Goal: Task Accomplishment & Management: Manage account settings

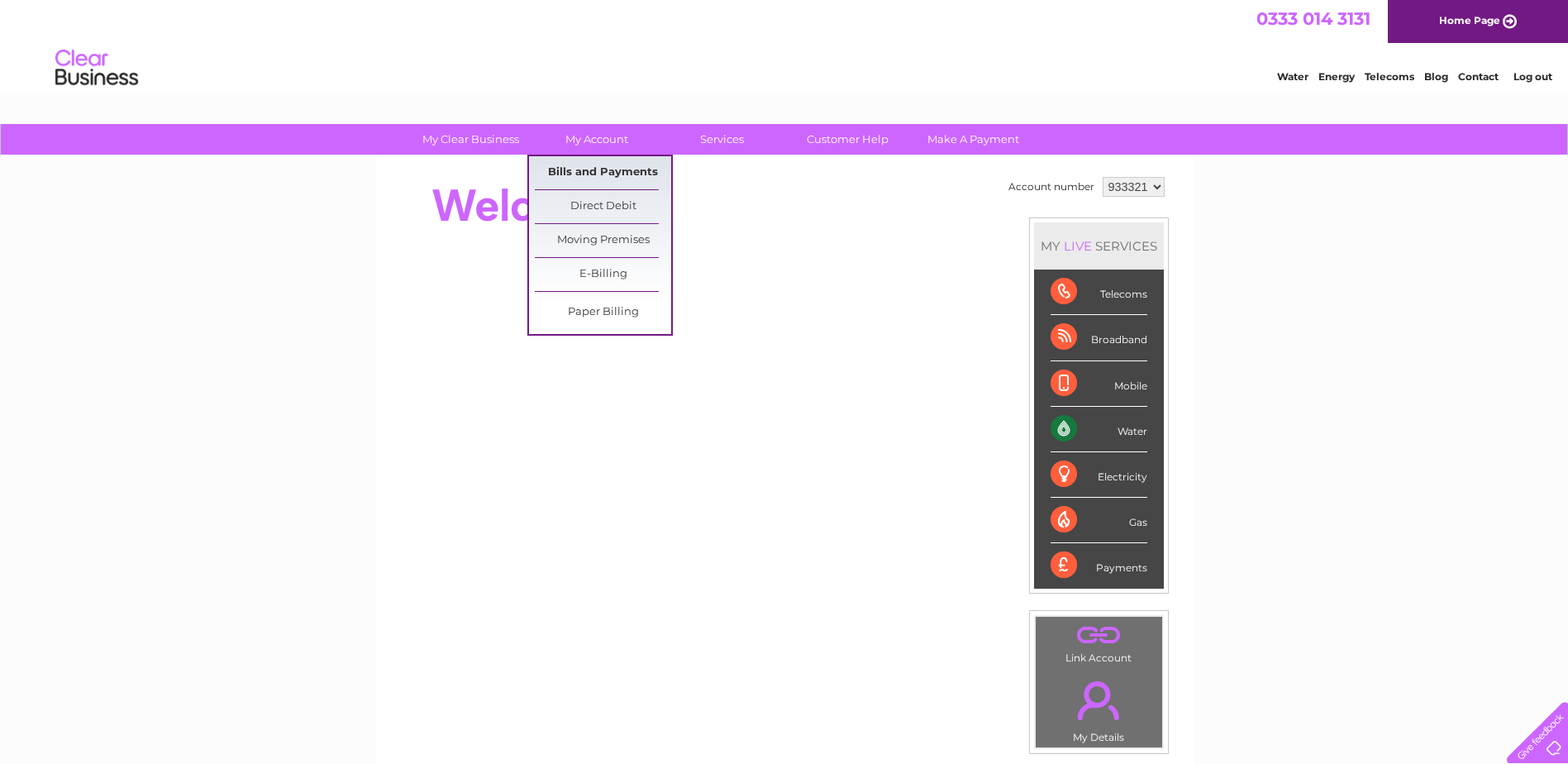
click at [597, 168] on link "Bills and Payments" at bounding box center [602, 173] width 136 height 33
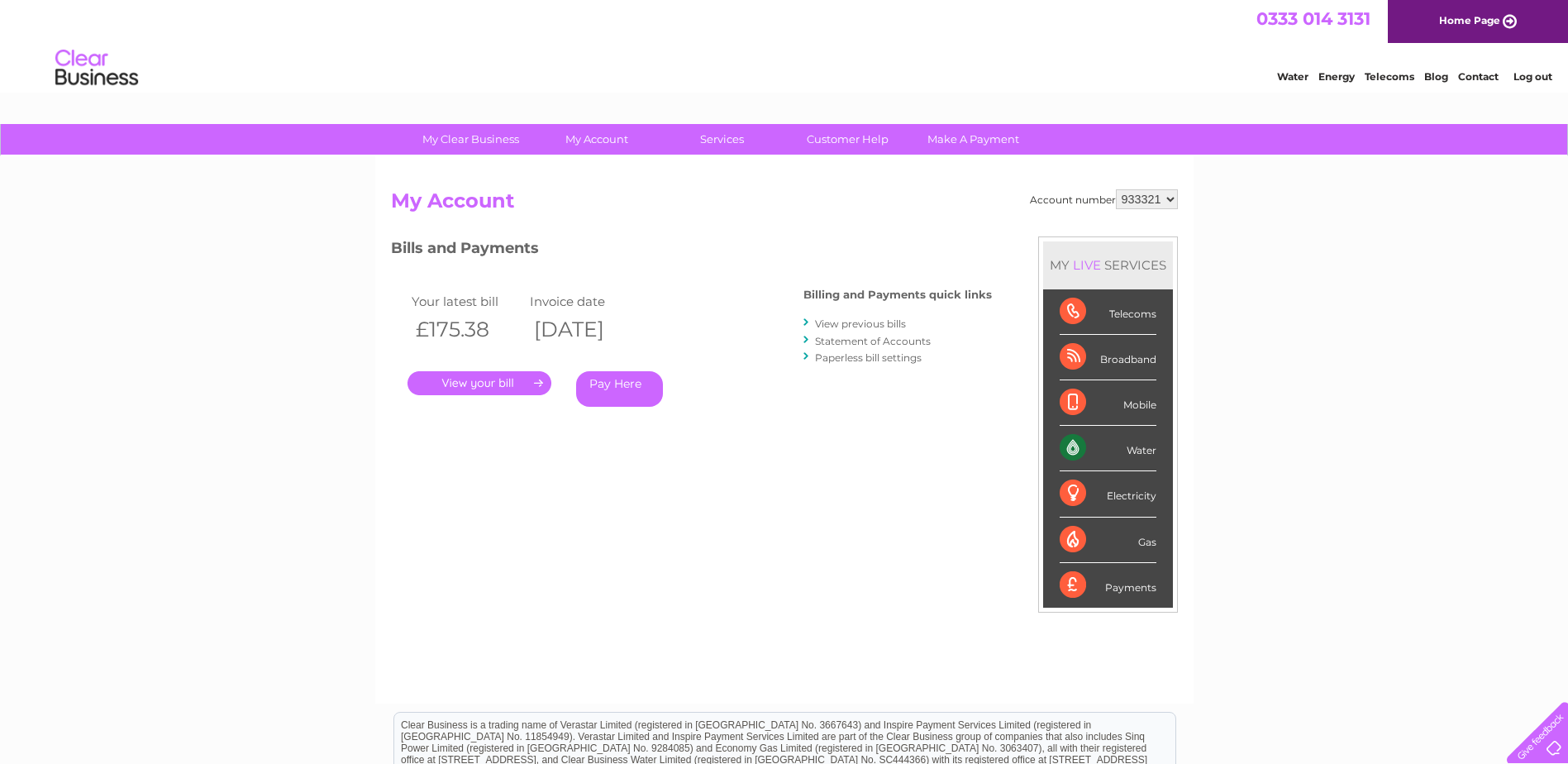
click at [869, 320] on link "View previous bills" at bounding box center [860, 324] width 91 height 12
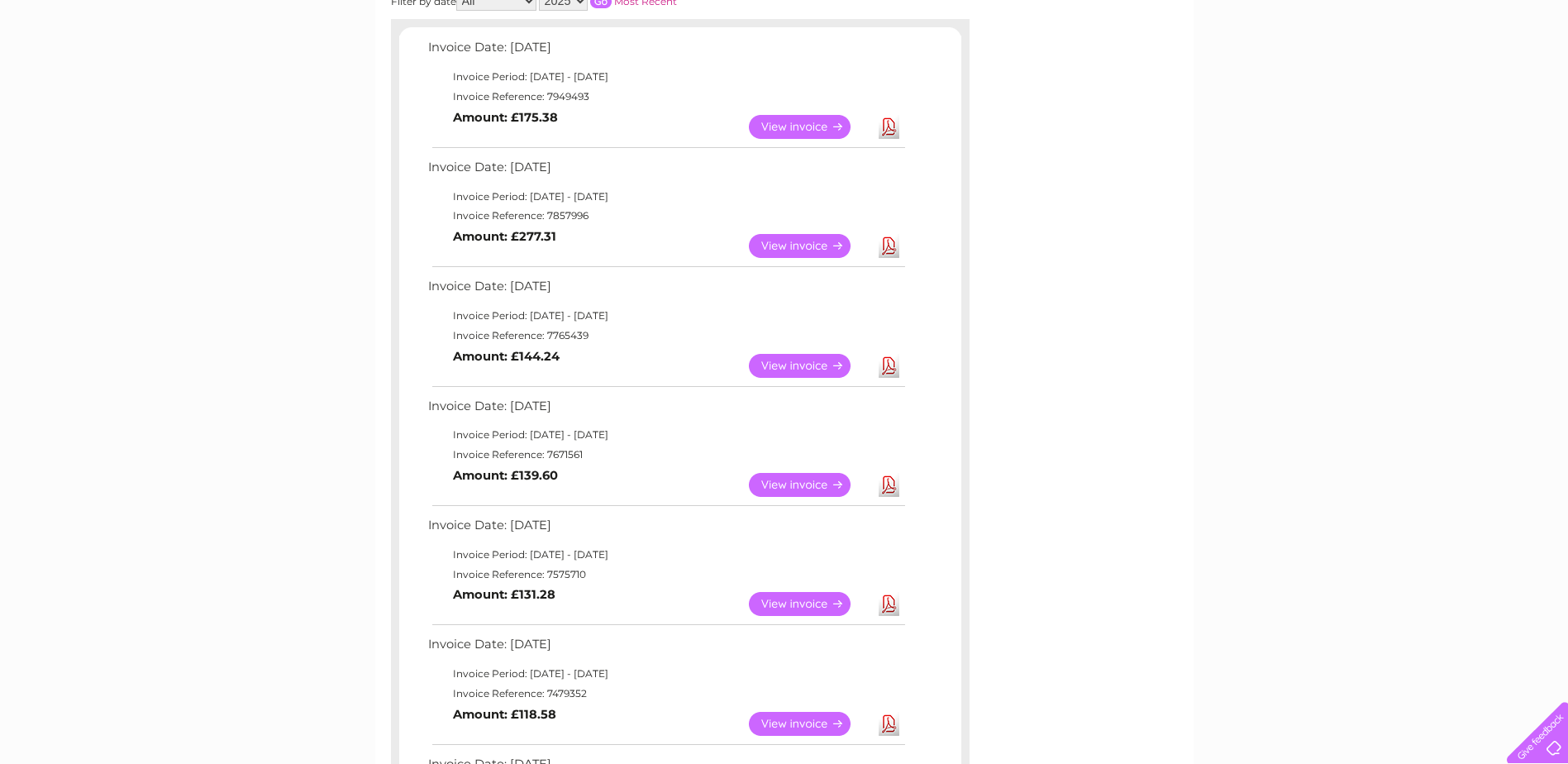
scroll to position [331, 0]
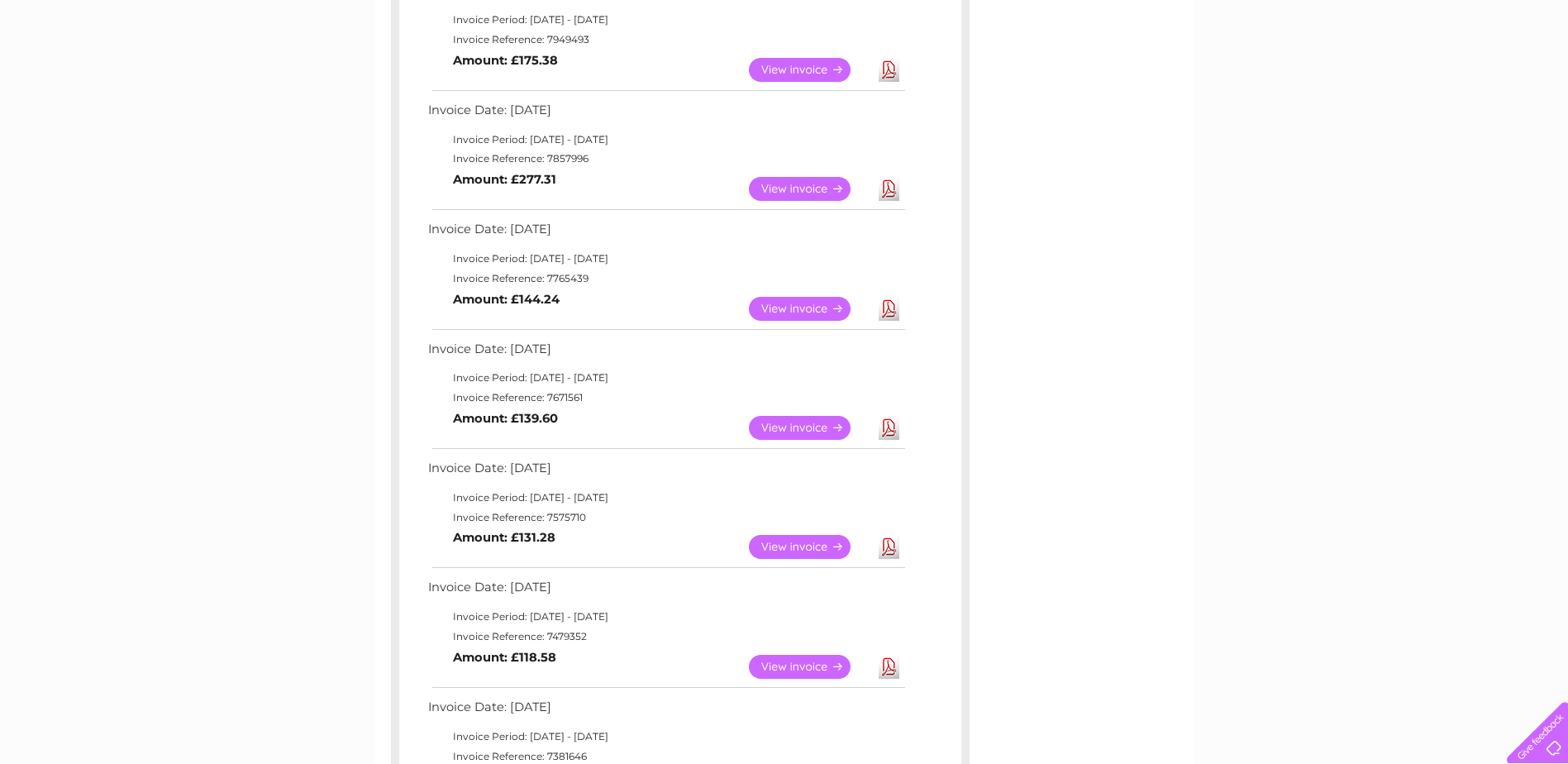
click at [886, 425] on link "Download" at bounding box center [889, 427] width 21 height 24
click at [806, 421] on link "View" at bounding box center [809, 427] width 122 height 24
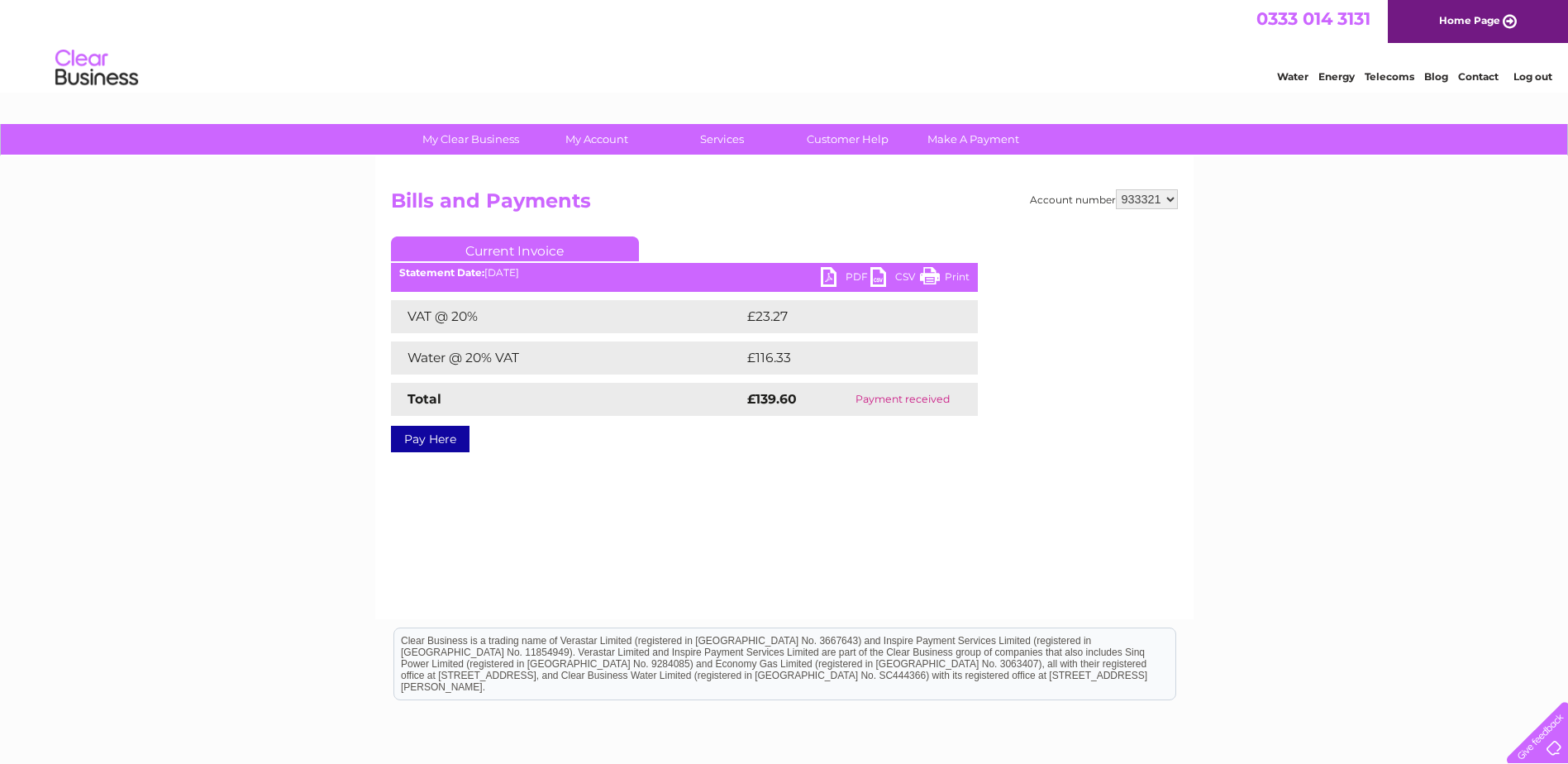
click at [828, 275] on link "PDF" at bounding box center [845, 278] width 50 height 24
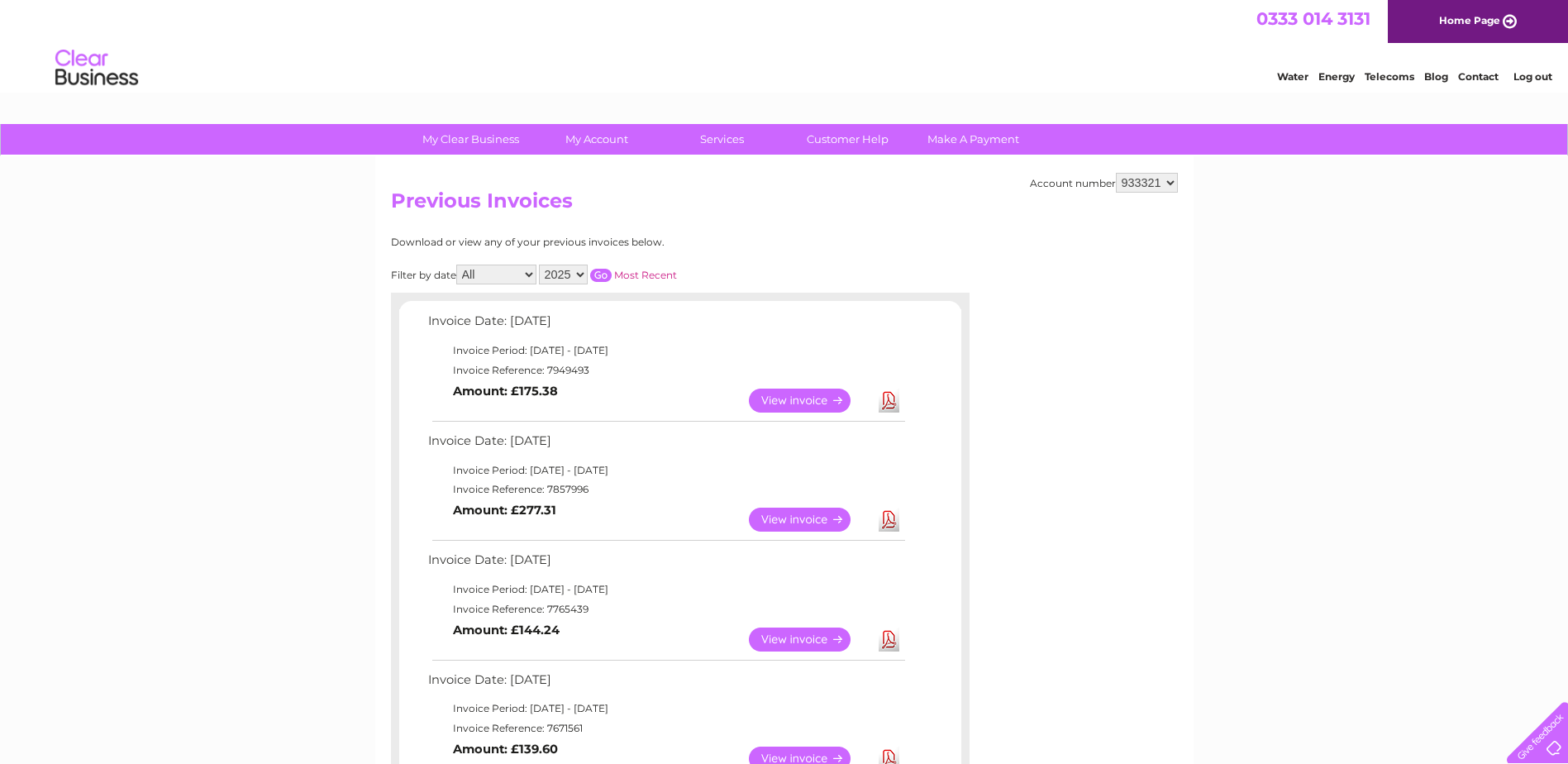
click at [580, 275] on select "2025 2024 2023 2022" at bounding box center [563, 275] width 49 height 20
select select "2022"
click at [540, 265] on select "2025 2024 2023 2022" at bounding box center [563, 275] width 49 height 20
click at [603, 274] on input "button" at bounding box center [601, 275] width 21 height 13
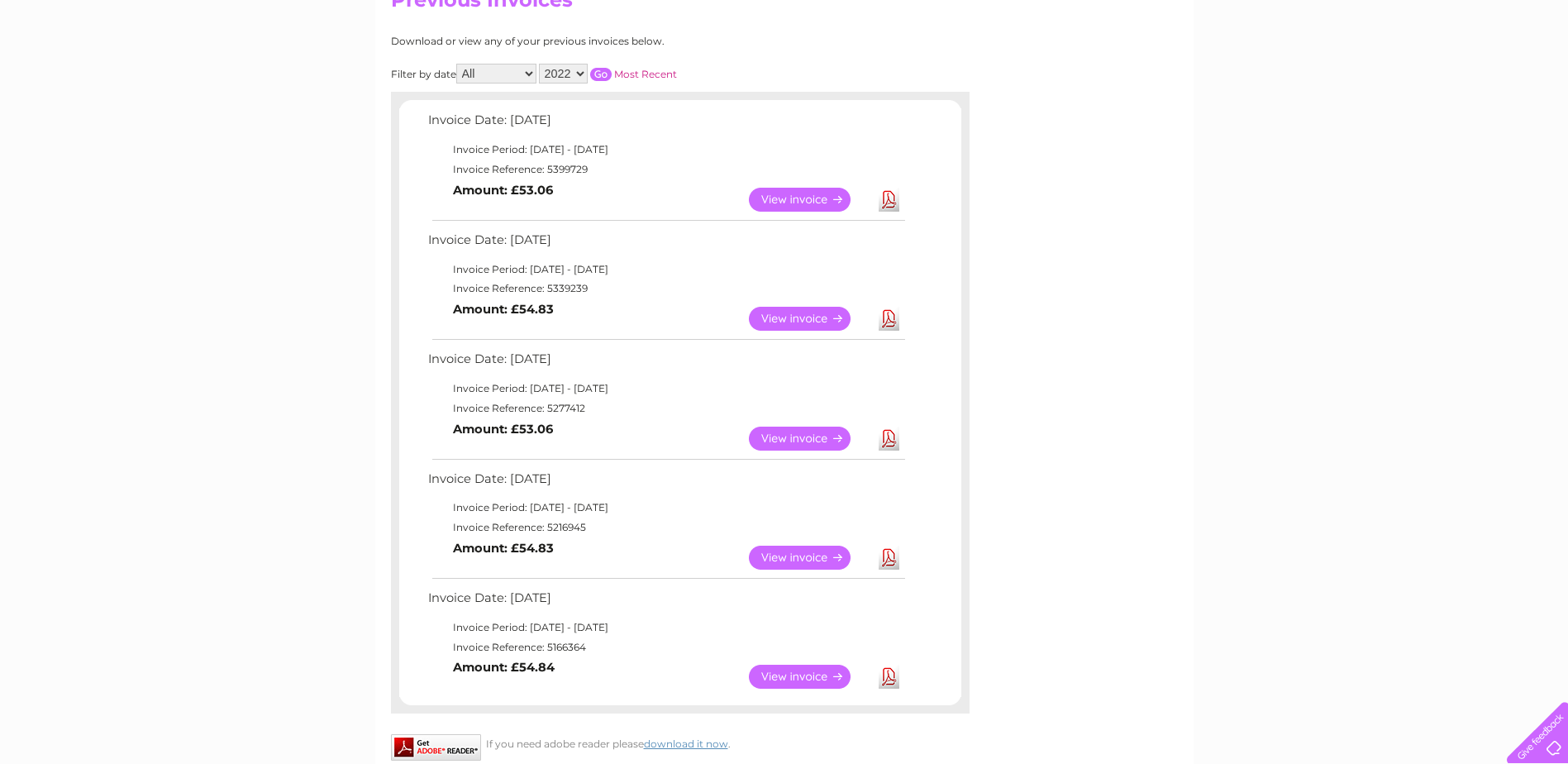
scroll to position [331, 0]
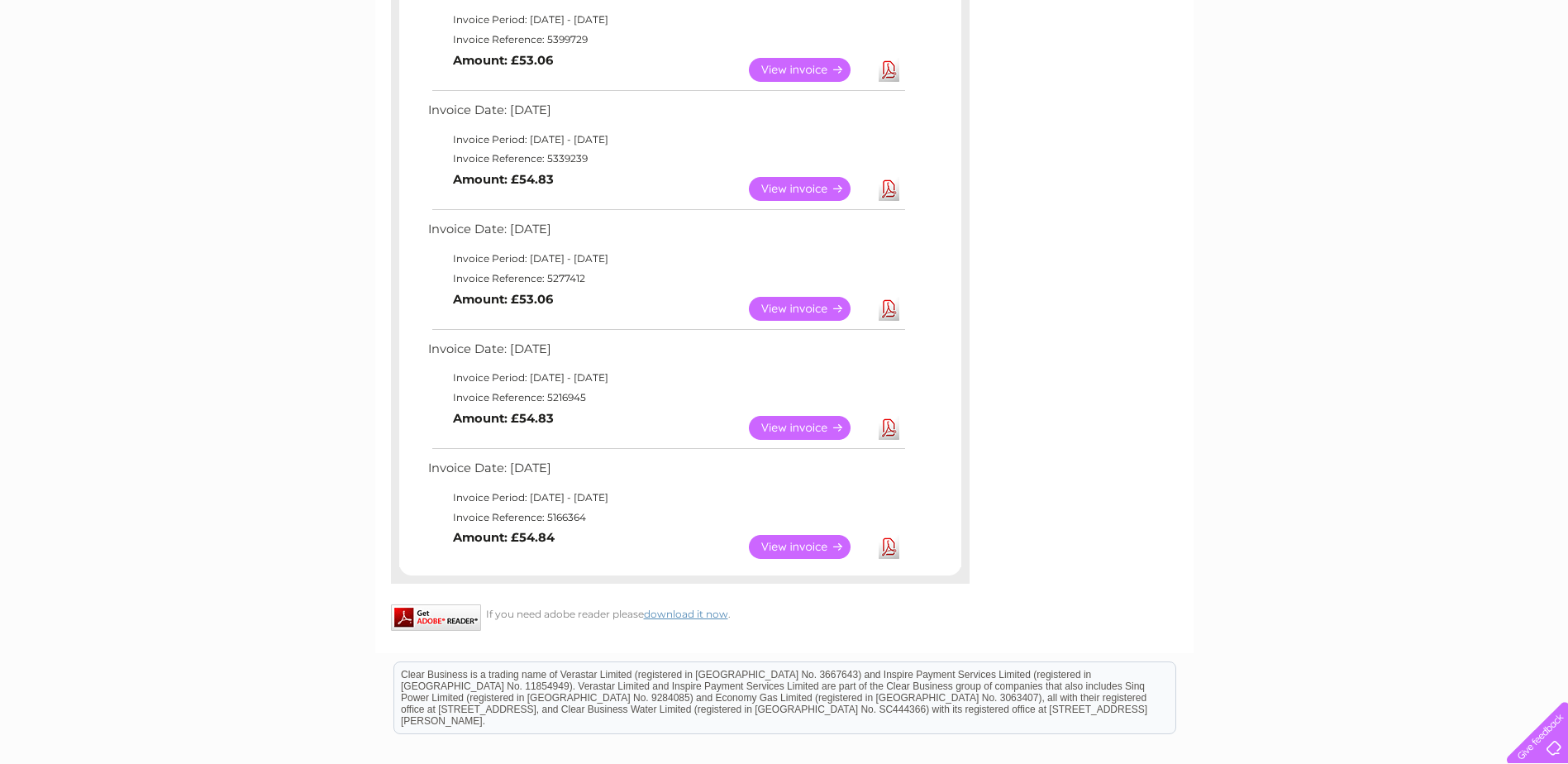
click at [820, 543] on link "View" at bounding box center [809, 546] width 122 height 24
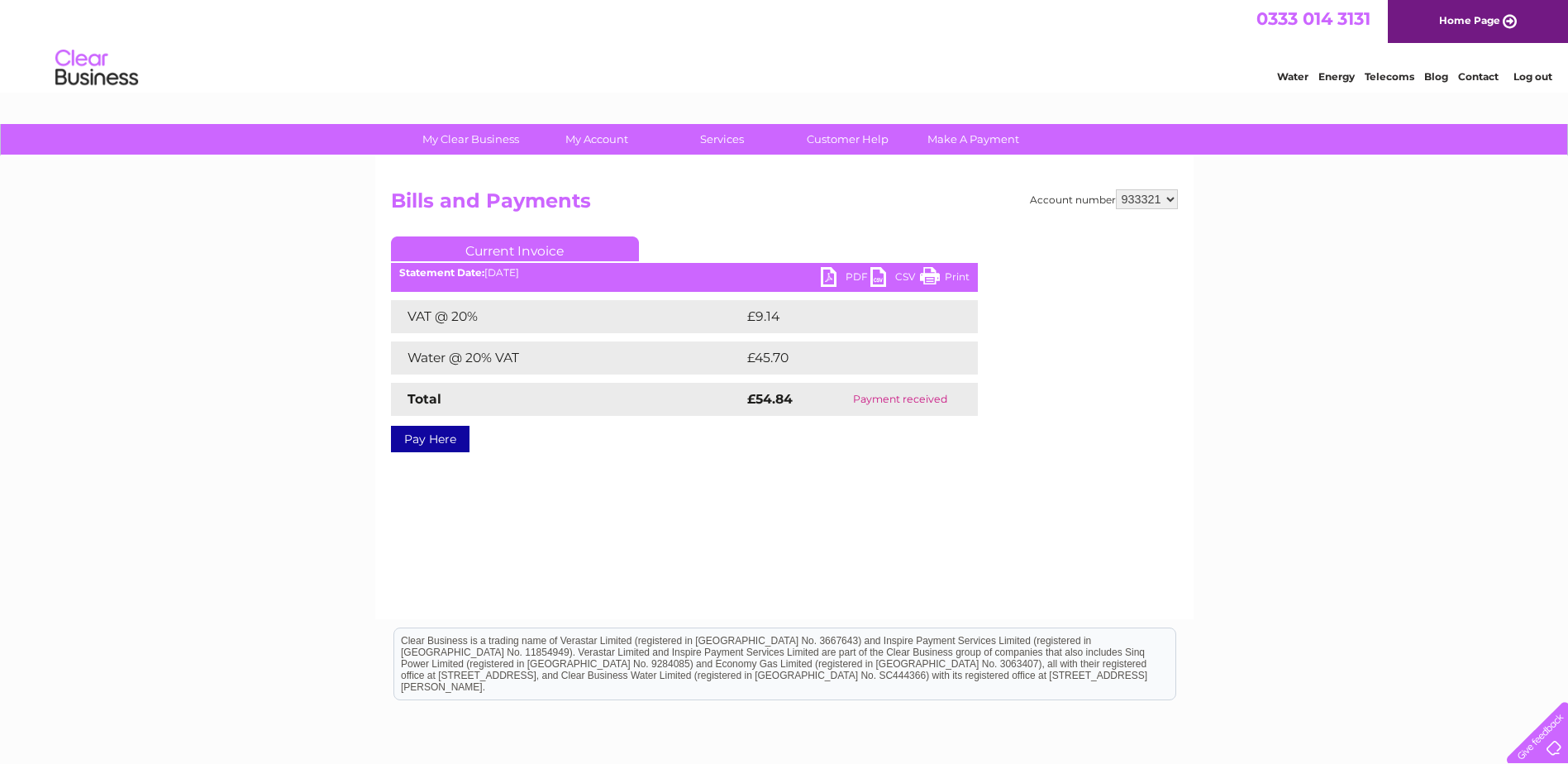
click at [825, 275] on link "PDF" at bounding box center [845, 278] width 50 height 24
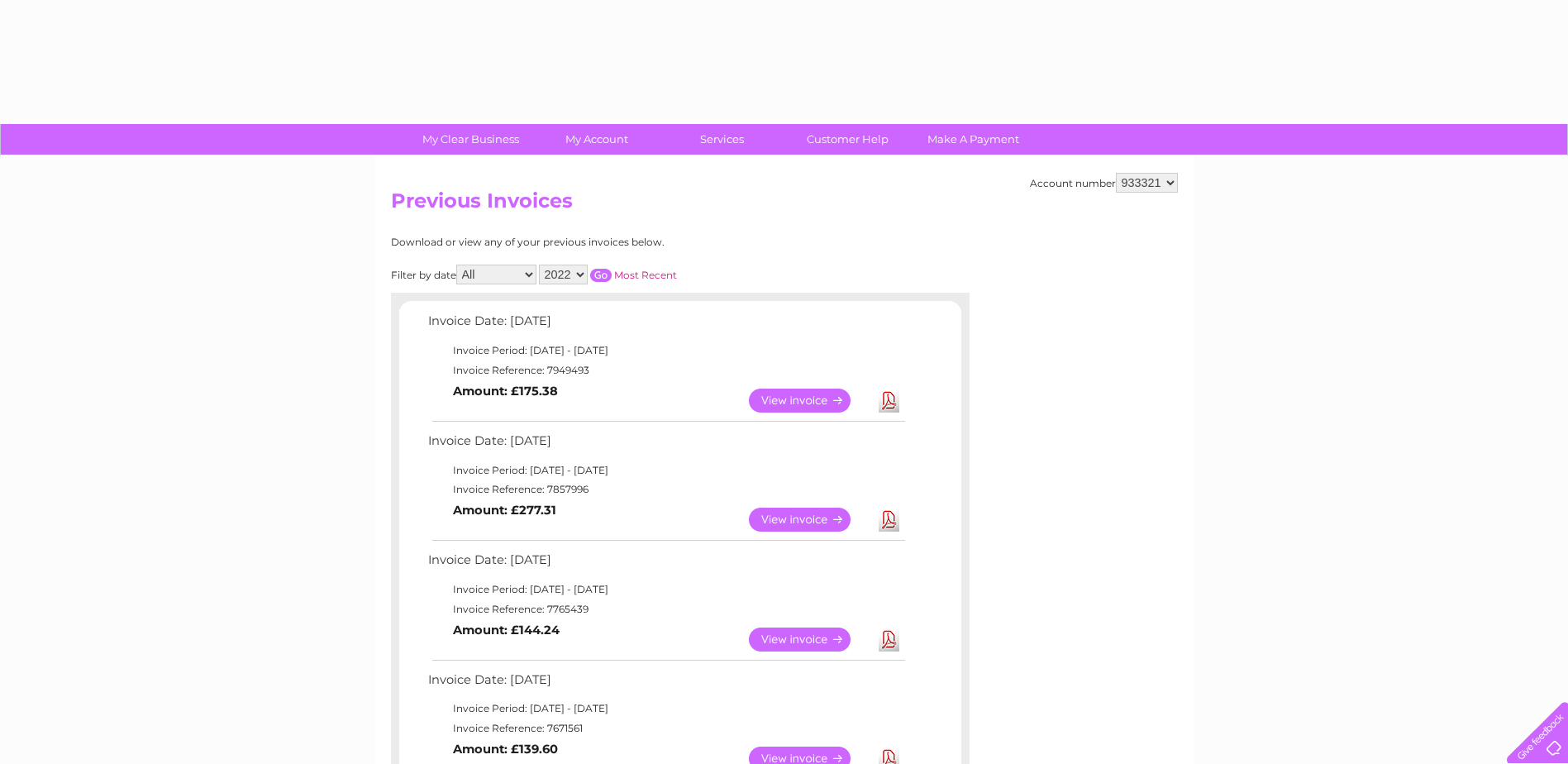
select select "2022"
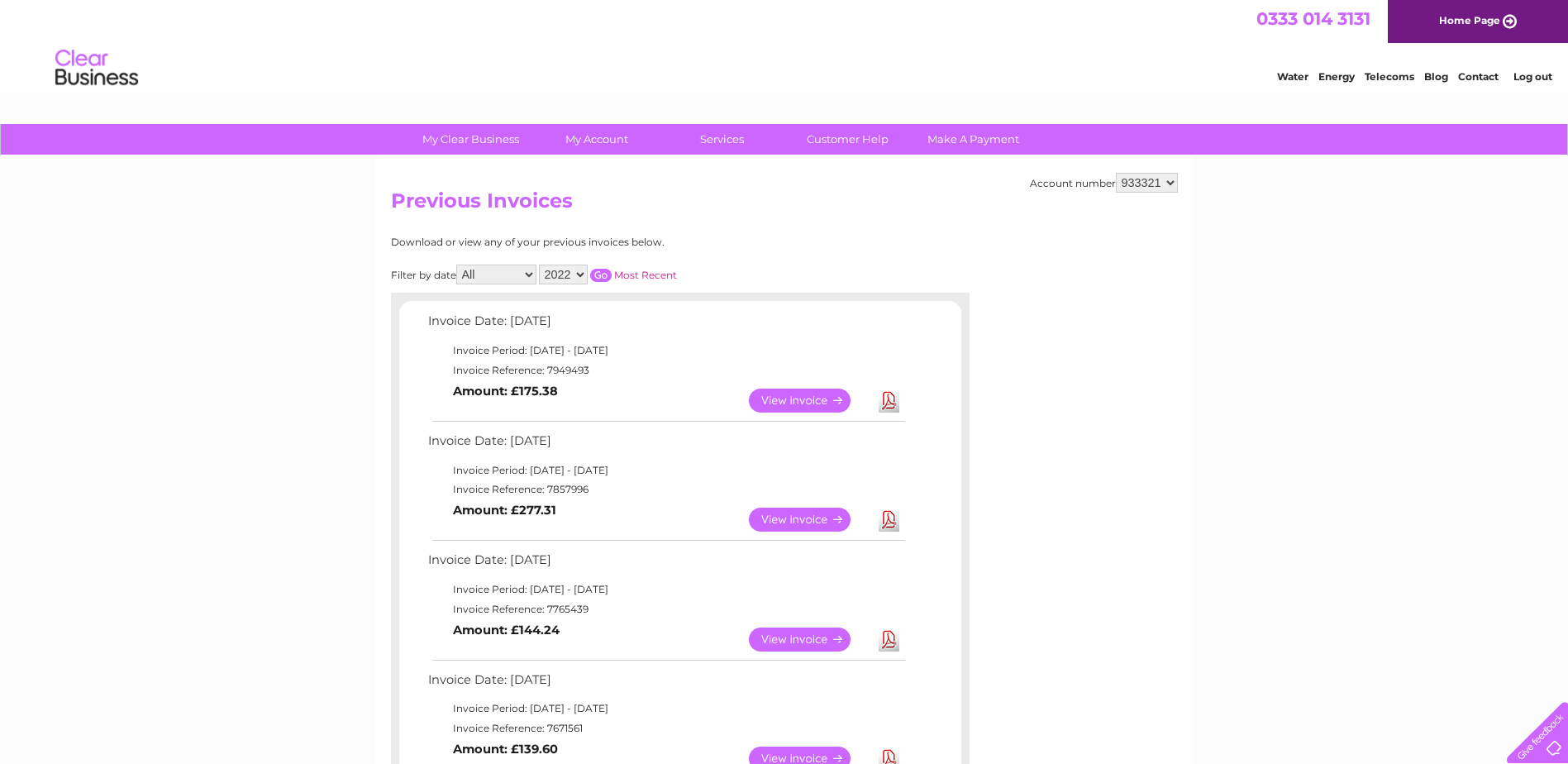
click at [1538, 72] on link "Log out" at bounding box center [1532, 76] width 39 height 12
